Goal: Communication & Community: Answer question/provide support

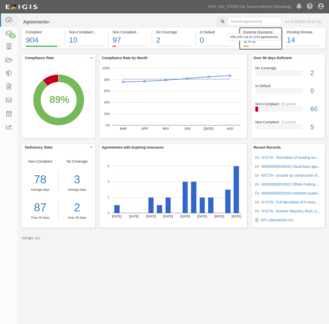
click at [270, 43] on div "161" at bounding box center [260, 40] width 35 height 11
click at [272, 7] on link "MTA - [US_STATE] City Transit Authority (Operating)" at bounding box center [250, 7] width 88 height 10
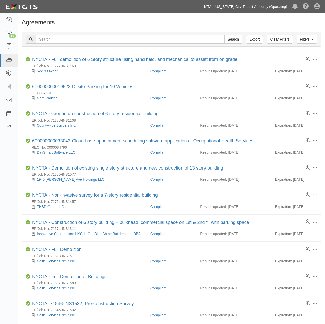
scroll to position [85, 0]
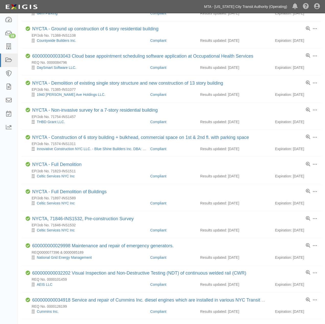
click at [248, 5] on link "MTA - [US_STATE] City Transit Authority (Operating)" at bounding box center [246, 7] width 88 height 10
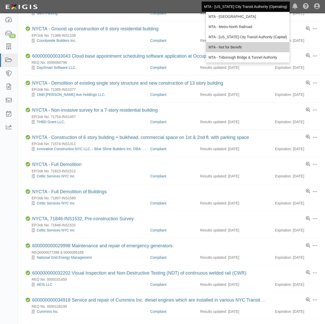
scroll to position [34, 0]
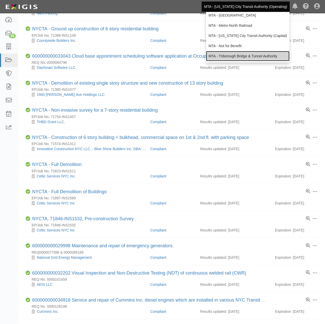
click at [237, 54] on link "MTA - Triborough Bridge & Tunnel Authority" at bounding box center [247, 56] width 83 height 10
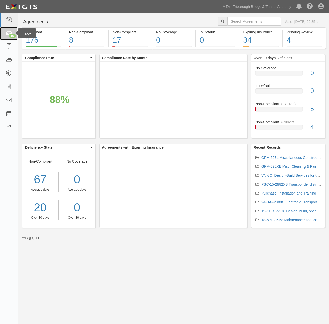
click at [10, 34] on div "10" at bounding box center [12, 36] width 7 height 5
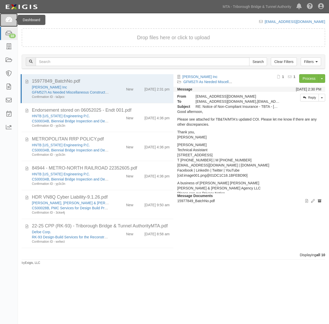
click at [7, 18] on icon at bounding box center [8, 20] width 7 height 6
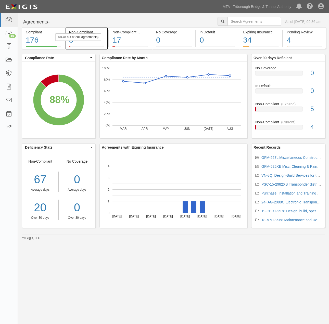
click at [93, 43] on div "8" at bounding box center [86, 40] width 35 height 11
click at [98, 45] on div "8" at bounding box center [86, 40] width 35 height 11
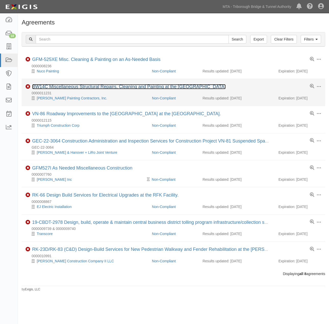
click at [118, 87] on link "BW14C Miscellaneous Structural Repairs, Cleaning and Painting at the [GEOGRAPHI…" at bounding box center [129, 86] width 194 height 5
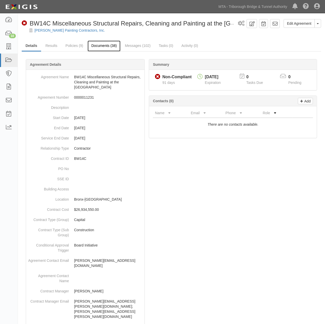
click at [101, 45] on link "Documents (38)" at bounding box center [104, 46] width 33 height 11
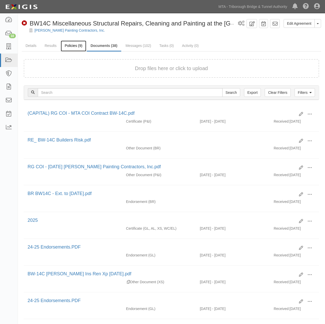
click at [72, 47] on link "Policies (9)" at bounding box center [73, 46] width 25 height 11
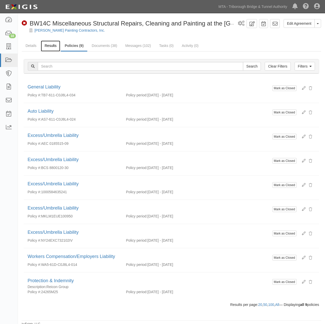
click at [45, 44] on link "Results" at bounding box center [51, 46] width 20 height 11
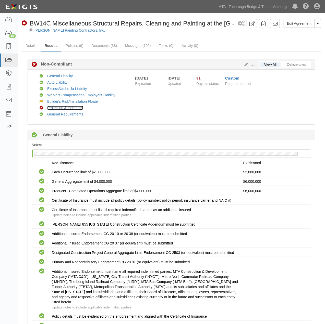
click at [52, 108] on link "Protection & Indemnity" at bounding box center [65, 108] width 36 height 4
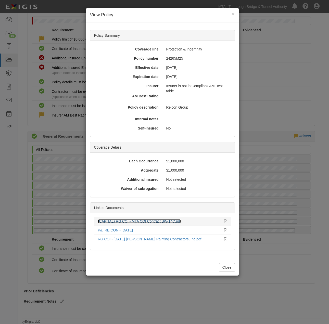
click at [146, 220] on link "(CAPITAL) RG COI - MTA COI Contract BW-14C.pdf" at bounding box center [139, 221] width 83 height 4
click at [270, 282] on div "× View Policy Policy Summary Coverage line Protection & Indemnity Policy number…" at bounding box center [164, 162] width 329 height 324
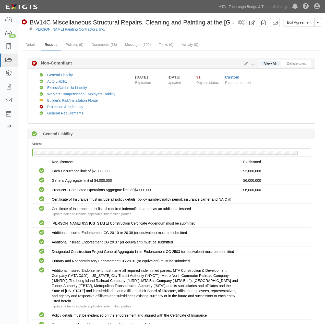
scroll to position [0, 0]
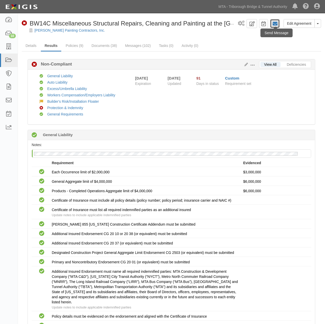
click at [275, 24] on icon at bounding box center [274, 23] width 5 height 5
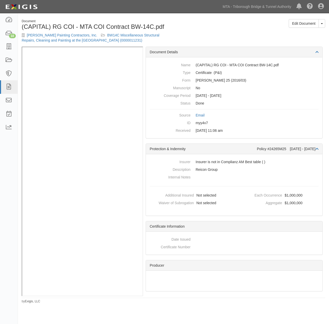
click at [265, 27] on div "Edit Document Toggle Document Dropdown View Document View Audit Trail Archive D…" at bounding box center [251, 25] width 156 height 13
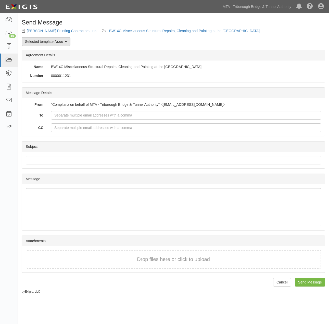
click at [57, 44] on link "Selected template: None" at bounding box center [46, 41] width 49 height 9
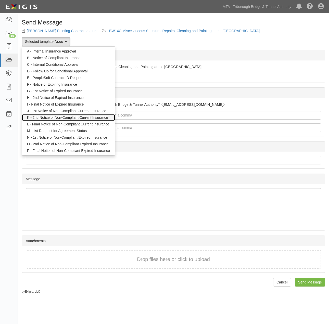
click at [45, 119] on link "K - 2nd Notice of Non-Compliant Current Insurance" at bounding box center [68, 117] width 93 height 7
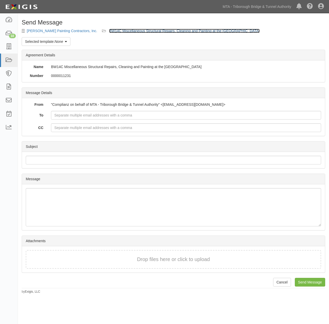
click at [125, 32] on link "BW14C Miscellaneous Structural Repairs, Cleaning and Painting at the [GEOGRAPHI…" at bounding box center [184, 31] width 151 height 4
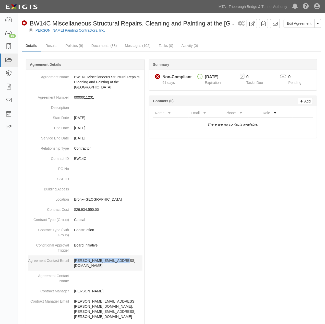
drag, startPoint x: 130, startPoint y: 261, endPoint x: 74, endPoint y: 261, distance: 55.9
click at [74, 261] on p "[PERSON_NAME][EMAIL_ADDRESS][DOMAIN_NAME]" at bounding box center [108, 263] width 68 height 10
copy p "[PERSON_NAME][EMAIL_ADDRESS][DOMAIN_NAME]"
click at [135, 47] on link "Messages (102)" at bounding box center [137, 46] width 33 height 11
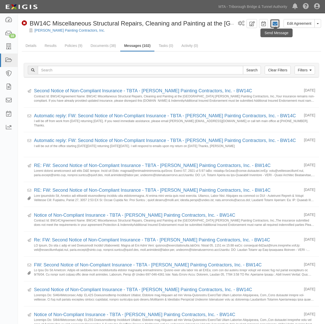
click at [277, 22] on icon at bounding box center [274, 23] width 5 height 5
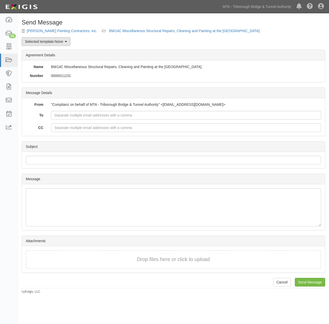
drag, startPoint x: 0, startPoint y: 0, endPoint x: 39, endPoint y: 41, distance: 56.8
click at [39, 41] on link "Selected template: None" at bounding box center [46, 41] width 49 height 9
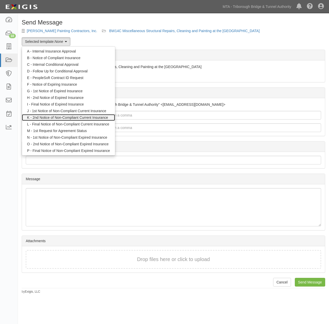
click at [36, 116] on link "K - 2nd Notice of Non-Compliant Current Insurance" at bounding box center [68, 117] width 93 height 7
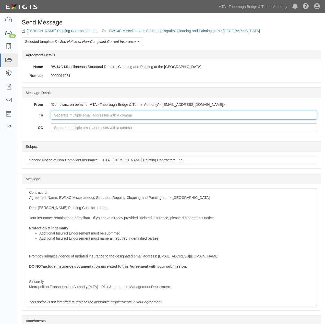
click at [93, 117] on input "To" at bounding box center [184, 115] width 266 height 9
paste input "[PERSON_NAME][EMAIL_ADDRESS][PERSON_NAME][DOMAIN_NAME]"
type input "[PERSON_NAME][EMAIL_ADDRESS][PERSON_NAME][DOMAIN_NAME]"
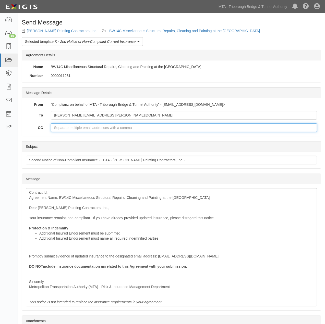
paste input "liam@aherncontractors.com"
type input "liam@aherncontractors.com"
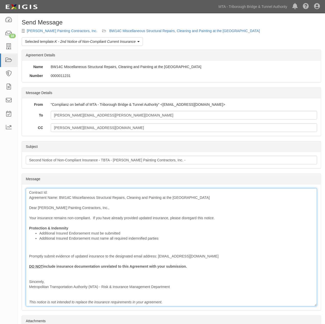
click at [66, 191] on div "Contract Id: Agreement Name: BW14C Miscellaneous Structural Repairs, Cleaning a…" at bounding box center [171, 247] width 291 height 118
click at [52, 192] on div "Contract Id: Agreement Name: BW14C Miscellaneous Structural Repairs, Cleaning a…" at bounding box center [171, 247] width 291 height 118
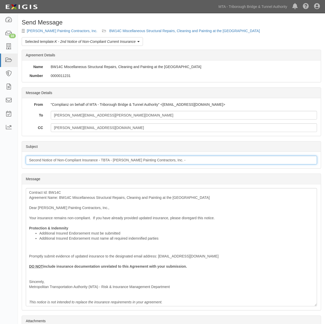
click at [173, 159] on input "Second Notice of Non-Compliant Insurance - TBTA - Ahern Painting Contractors, I…" at bounding box center [171, 160] width 291 height 9
paste input "BW14C"
type input "Second Notice of Non-Compliant Insurance - TBTA - Ahern Painting Contractors, I…"
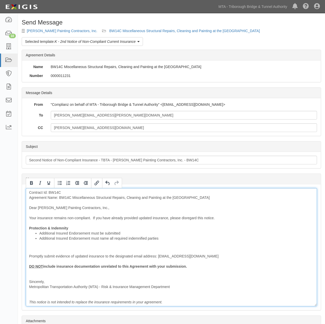
click at [77, 225] on div "Contract Id: BW14C Agreement Name: BW14C Miscellaneous Structural Repairs, Clea…" at bounding box center [171, 247] width 291 height 118
click at [76, 228] on div "Contract Id: BW14C Agreement Name: BW14C Miscellaneous Structural Repairs, Clea…" at bounding box center [171, 247] width 291 height 118
click at [99, 229] on div "Contract Id: BW14C Agreement Name: BW14C Miscellaneous Structural Repairs, Clea…" at bounding box center [171, 247] width 291 height 118
drag, startPoint x: 71, startPoint y: 198, endPoint x: 59, endPoint y: 199, distance: 12.6
click at [59, 199] on div "Contract Id: BW14C Agreement Name: BW14C Miscellaneous Structural Repairs, Clea…" at bounding box center [171, 247] width 291 height 118
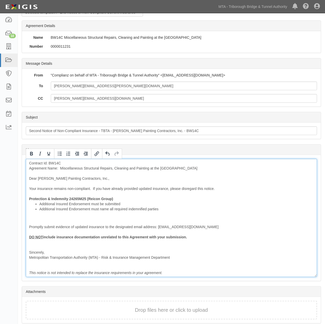
scroll to position [50, 0]
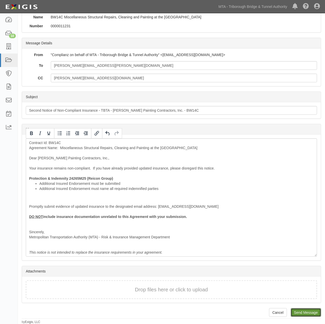
drag, startPoint x: 300, startPoint y: 312, endPoint x: 191, endPoint y: 20, distance: 311.9
click at [301, 312] on input "Send Message" at bounding box center [306, 312] width 30 height 9
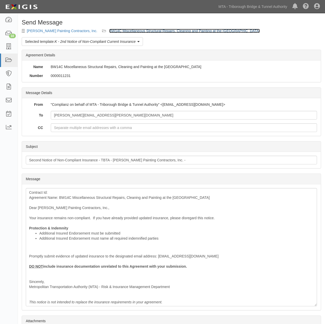
click at [159, 31] on link "BW14C Miscellaneous Structural Repairs, Cleaning and Painting at the [GEOGRAPHI…" at bounding box center [184, 31] width 151 height 4
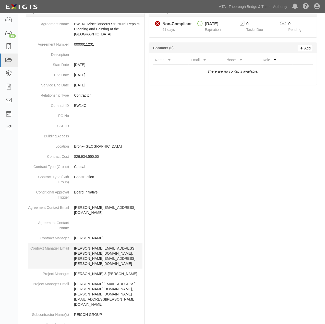
scroll to position [57, 0]
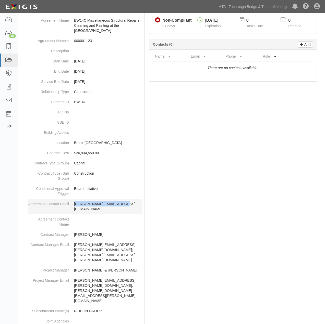
drag, startPoint x: 122, startPoint y: 207, endPoint x: 73, endPoint y: 206, distance: 48.5
click at [73, 206] on dd "[PERSON_NAME][EMAIL_ADDRESS][DOMAIN_NAME]" at bounding box center [85, 206] width 114 height 15
copy p "[PERSON_NAME][EMAIL_ADDRESS][DOMAIN_NAME]"
click at [233, 191] on div at bounding box center [171, 248] width 299 height 476
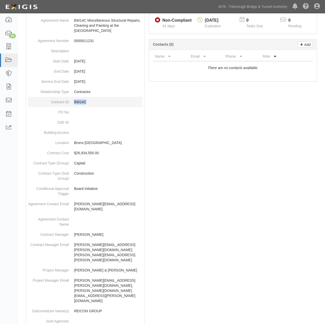
drag, startPoint x: 98, startPoint y: 101, endPoint x: 73, endPoint y: 101, distance: 24.8
click at [73, 101] on dd "BW14C" at bounding box center [85, 102] width 114 height 10
copy p "BW14C"
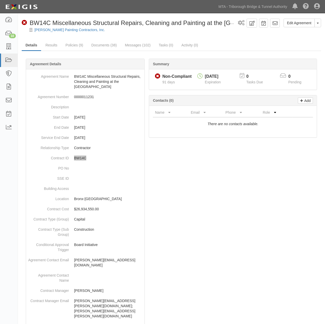
scroll to position [0, 0]
click at [74, 44] on link "Policies (9)" at bounding box center [74, 46] width 25 height 11
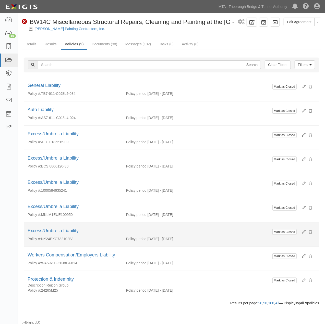
scroll to position [3, 0]
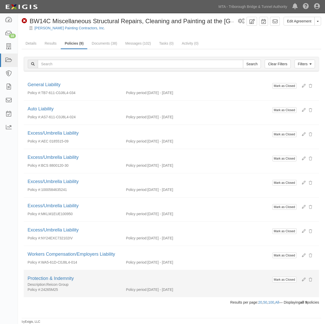
drag, startPoint x: 70, startPoint y: 290, endPoint x: 42, endPoint y: 290, distance: 28.3
click at [42, 290] on div "Policy #: 24265M25" at bounding box center [73, 289] width 98 height 5
copy div "24265M25"
drag, startPoint x: 76, startPoint y: 284, endPoint x: 48, endPoint y: 284, distance: 28.1
click at [48, 284] on div "Description: Reicon Group" at bounding box center [149, 284] width 243 height 5
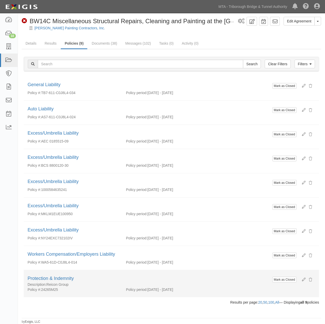
copy div "Reicon Group"
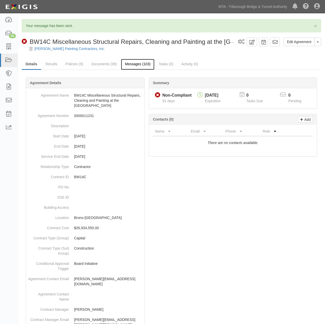
click at [146, 64] on link "Messages (103)" at bounding box center [137, 64] width 33 height 11
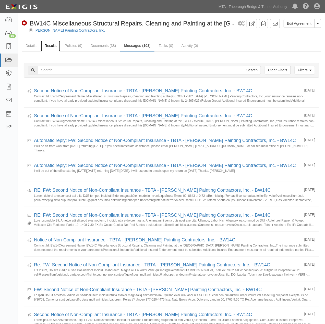
click at [50, 43] on link "Results" at bounding box center [51, 46] width 20 height 11
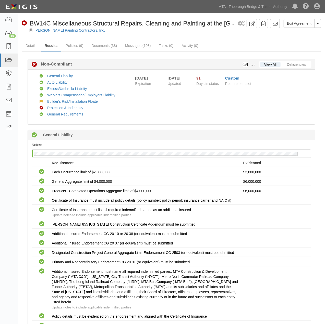
click at [246, 65] on icon at bounding box center [245, 65] width 6 height 4
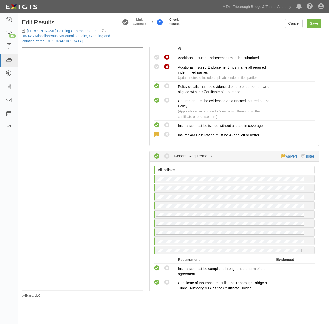
scroll to position [1427, 0]
click at [306, 159] on link "notes" at bounding box center [310, 157] width 9 height 4
radio input "true"
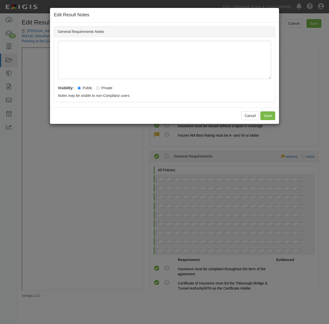
click at [102, 88] on label "Private" at bounding box center [104, 87] width 16 height 5
click at [99, 88] on input "Private" at bounding box center [97, 87] width 3 height 3
radio input "true"
click at [262, 114] on button "Save" at bounding box center [267, 115] width 15 height 9
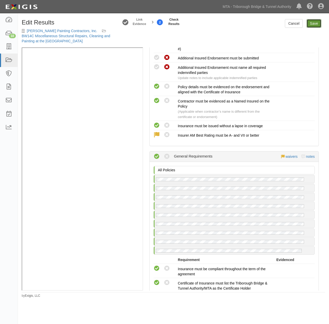
click at [312, 22] on link "Save" at bounding box center [314, 23] width 15 height 9
radio input "true"
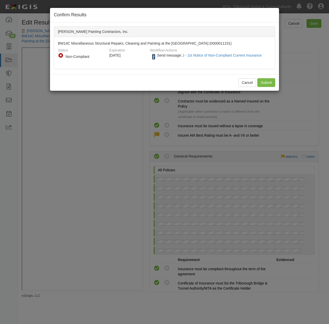
click at [152, 56] on input "Send message: J - 1st Notice of Non-Compliant Current Insurance" at bounding box center [153, 57] width 3 height 6
checkbox input "false"
click at [264, 82] on input "Submit" at bounding box center [266, 82] width 18 height 9
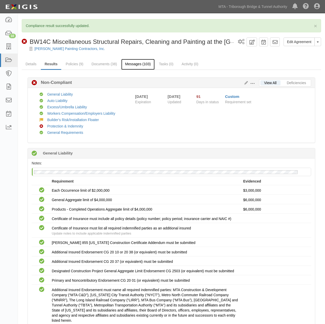
click at [137, 66] on link "Messages (103)" at bounding box center [137, 64] width 33 height 11
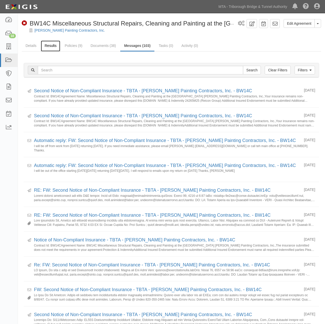
click at [54, 46] on link "Results" at bounding box center [51, 46] width 20 height 11
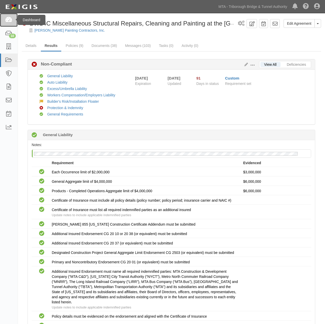
click at [9, 19] on icon at bounding box center [8, 20] width 7 height 6
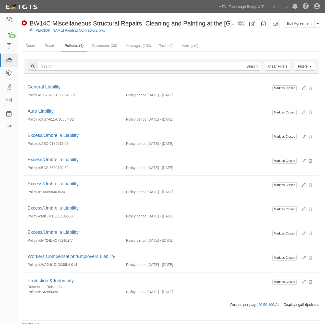
scroll to position [3, 0]
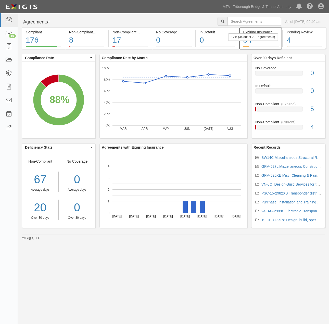
click at [273, 44] on div "34" at bounding box center [260, 40] width 35 height 11
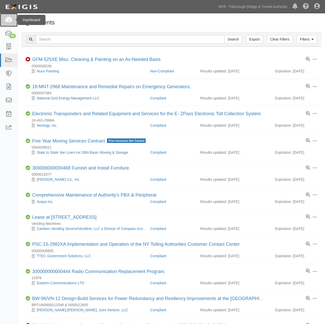
click at [8, 19] on icon at bounding box center [8, 20] width 7 height 6
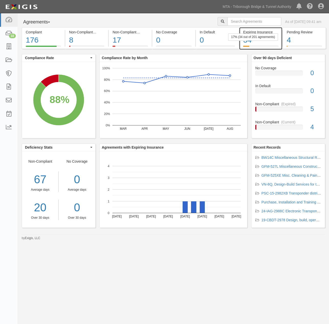
click at [274, 43] on div "34" at bounding box center [260, 40] width 35 height 11
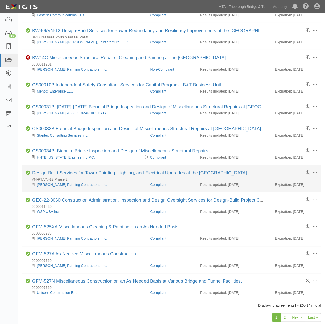
scroll to position [292, 0]
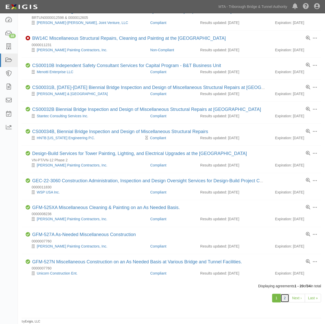
click at [286, 299] on link "2" at bounding box center [284, 298] width 9 height 9
click at [284, 298] on link "2" at bounding box center [284, 298] width 9 height 9
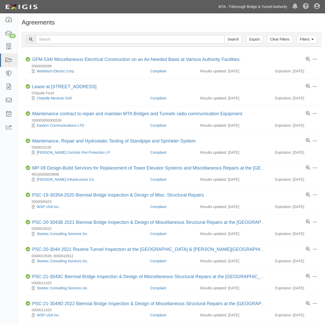
click at [274, 7] on link "MTA - Triborough Bridge & Tunnel Authority" at bounding box center [253, 7] width 74 height 10
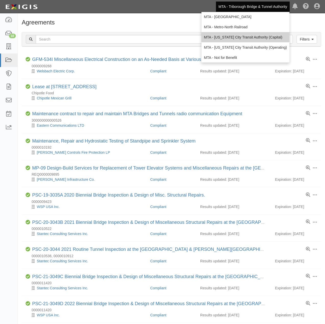
scroll to position [34, 0]
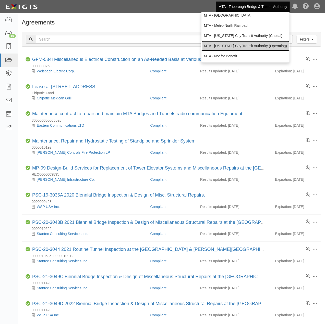
click at [238, 44] on link "MTA - [US_STATE] City Transit Authority (Operating)" at bounding box center [245, 46] width 88 height 10
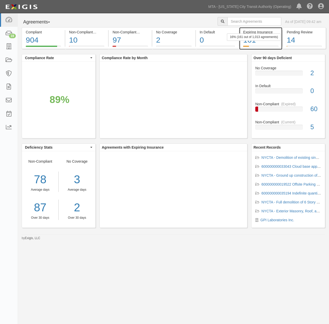
click at [270, 41] on div "16% (161 out of 1,013 agreements)" at bounding box center [254, 36] width 54 height 7
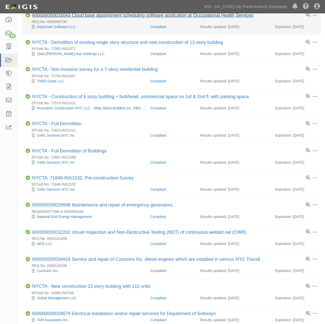
scroll to position [85, 0]
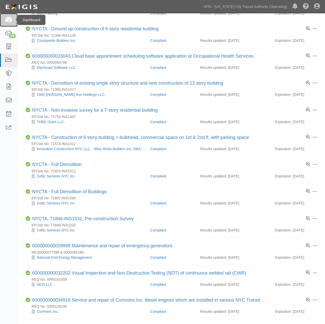
click at [8, 21] on icon at bounding box center [8, 20] width 7 height 6
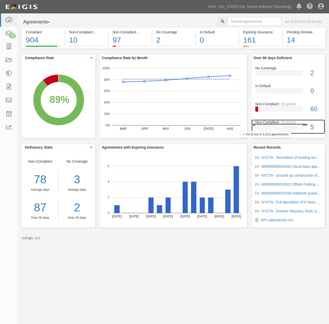
click at [291, 126] on div at bounding box center [278, 127] width 47 height 5
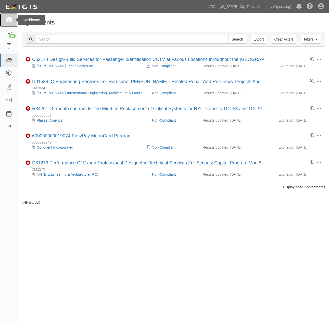
click at [8, 20] on icon at bounding box center [8, 20] width 7 height 6
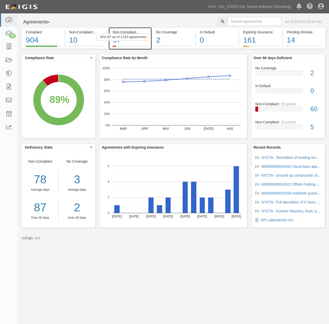
click at [146, 43] on div "97" at bounding box center [130, 40] width 35 height 11
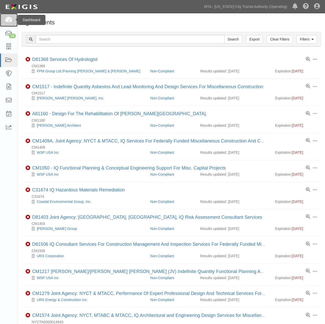
click at [5, 19] on icon at bounding box center [8, 20] width 7 height 6
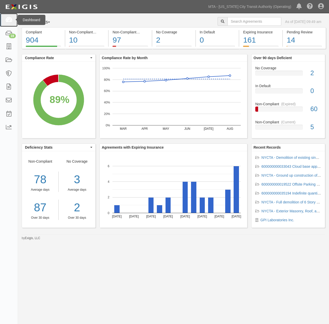
click at [5, 21] on icon at bounding box center [8, 20] width 7 height 6
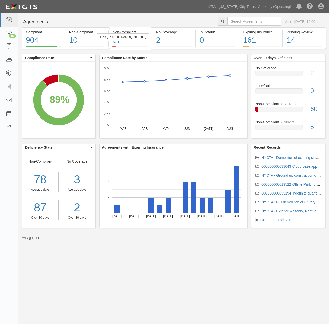
click at [141, 43] on div "97" at bounding box center [130, 40] width 35 height 11
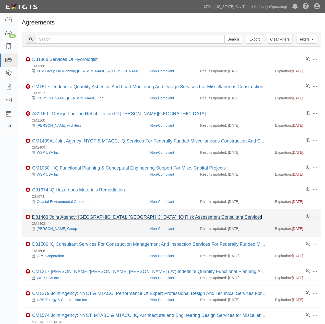
click at [115, 220] on link "D81403 Joint Agency: NYCT, MNRR, IQ Risk Assessment Consultant Services" at bounding box center [147, 217] width 230 height 5
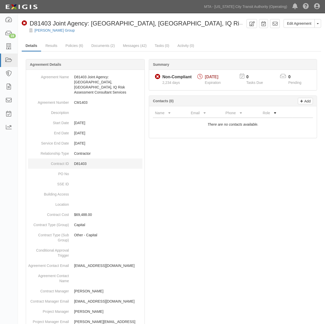
click at [83, 161] on p "D81403" at bounding box center [108, 163] width 68 height 5
copy p "D81403"
click at [71, 48] on link "Policies (6)" at bounding box center [74, 46] width 25 height 11
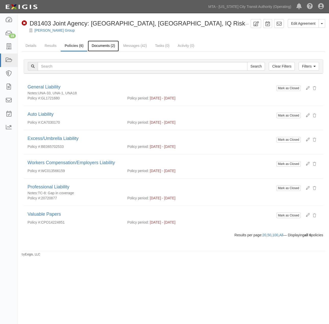
click at [98, 44] on link "Documents (2)" at bounding box center [103, 46] width 31 height 11
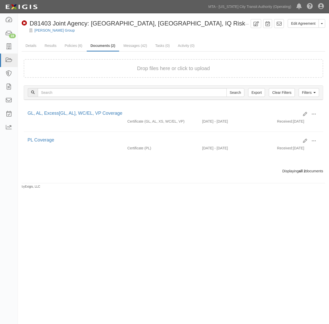
click at [66, 208] on div "Edit Agreement Toggle Agreement Dropdown View Audit Trail Archive Agreement Sen…" at bounding box center [164, 161] width 329 height 292
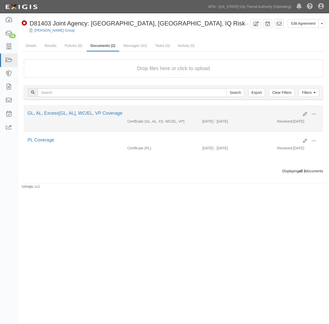
click at [77, 123] on div "Certificate (GL, AL, XS, WC/EL, VP) [DATE] - [DATE] Received: [DATE]" at bounding box center [173, 123] width 299 height 8
click at [312, 115] on span at bounding box center [313, 114] width 5 height 5
click at [277, 121] on link "View" at bounding box center [289, 121] width 40 height 9
